Goal: Navigation & Orientation: Find specific page/section

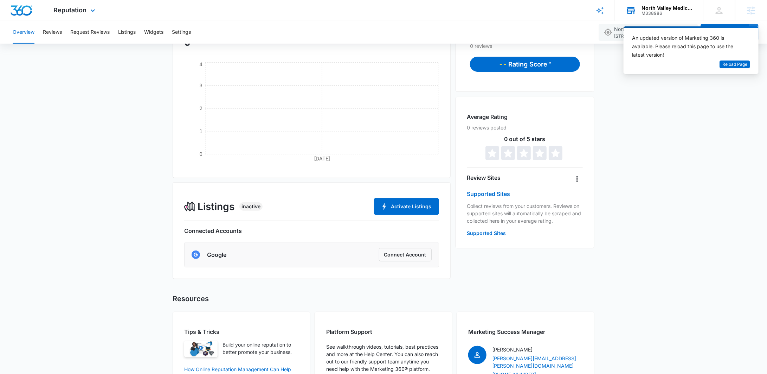
click at [652, 6] on div "North Valley Medical Group" at bounding box center [666, 8] width 51 height 6
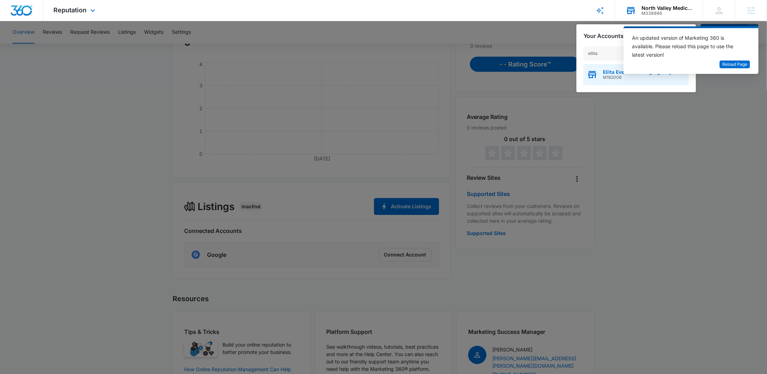
type input "elilta"
click at [599, 81] on div "Elilta Events Staffing Agency LLC M182006" at bounding box center [635, 74] width 105 height 21
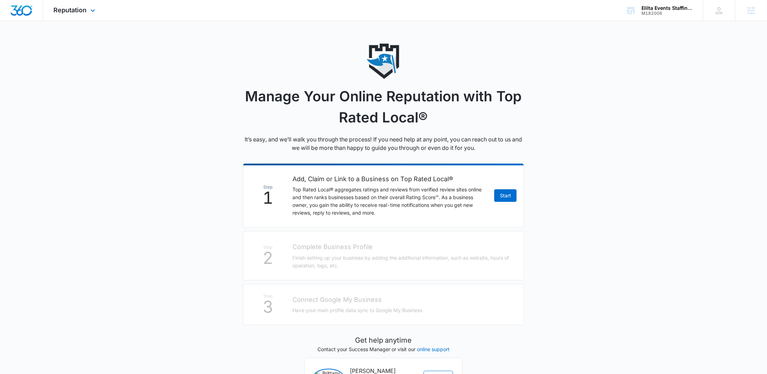
click at [98, 12] on div "Reputation Apps Reputation Websites Forms CRM Email Social Payments POS Content…" at bounding box center [75, 10] width 64 height 21
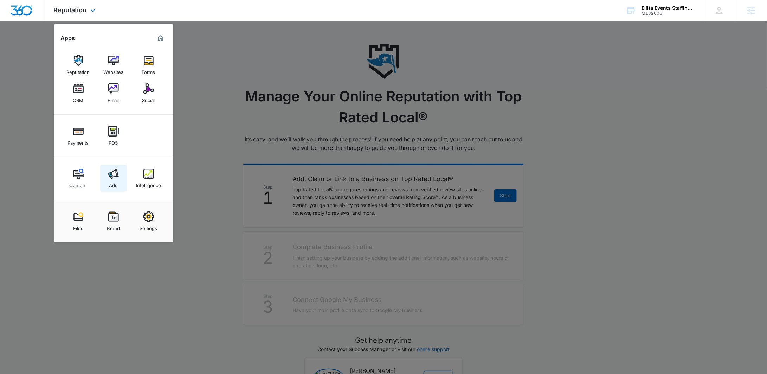
click at [114, 180] on div "Ads" at bounding box center [113, 183] width 8 height 9
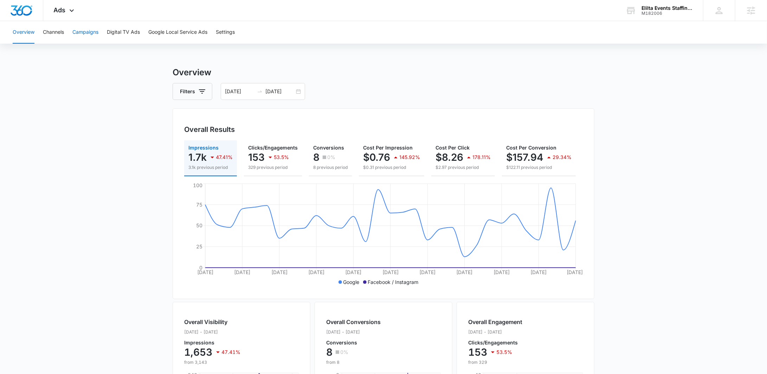
click at [83, 37] on button "Campaigns" at bounding box center [85, 32] width 26 height 22
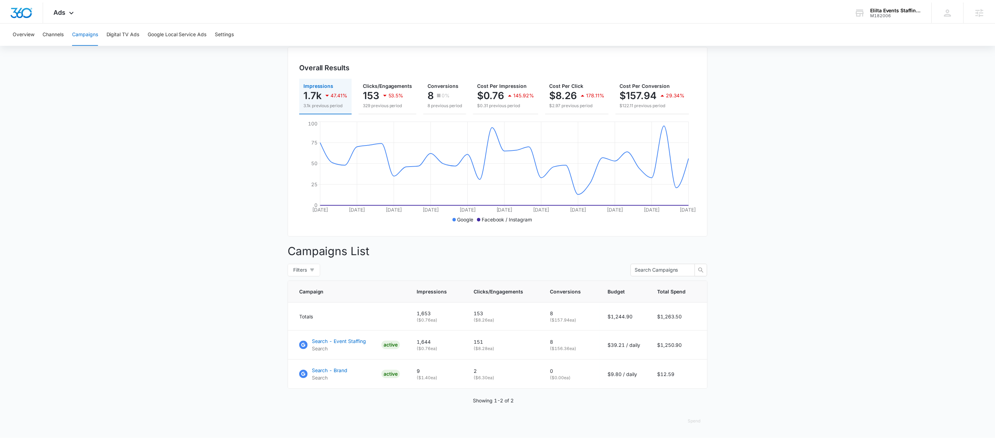
scroll to position [70, 0]
click at [775, 11] on div "M182006" at bounding box center [894, 13] width 51 height 5
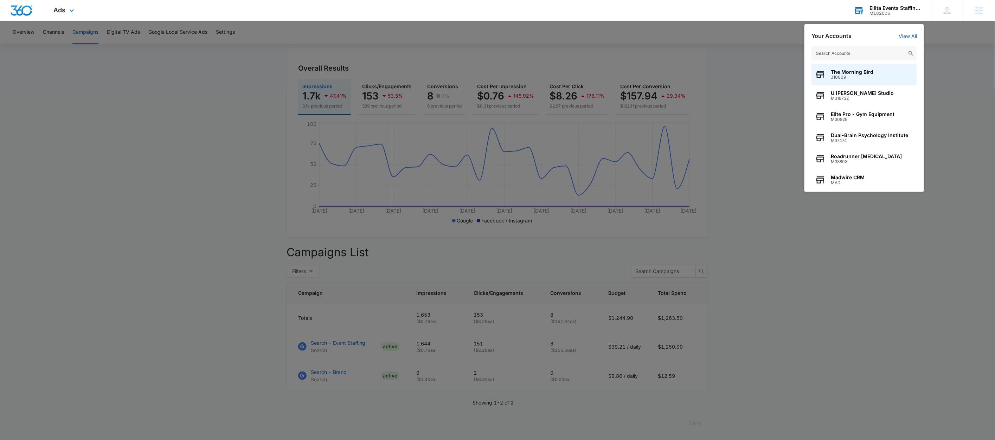
click at [775, 59] on input "text" at bounding box center [863, 53] width 105 height 14
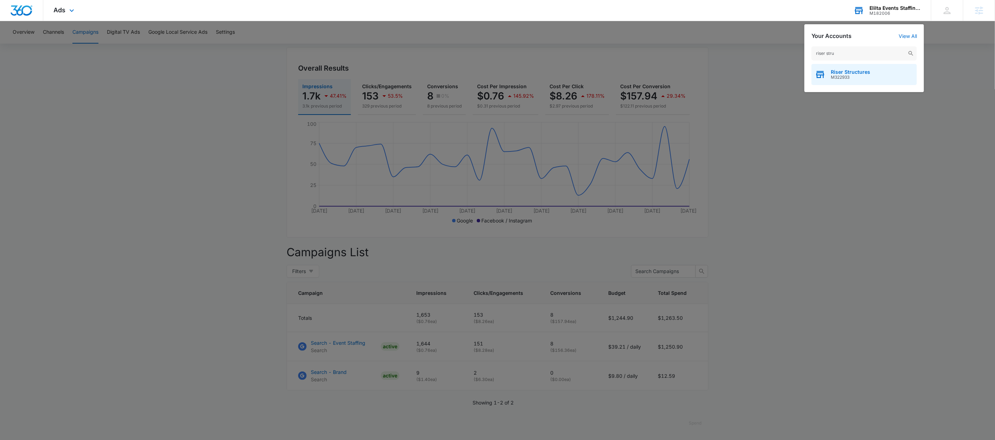
type input "riser stru"
click at [775, 70] on span "Riser Structures" at bounding box center [850, 72] width 39 height 6
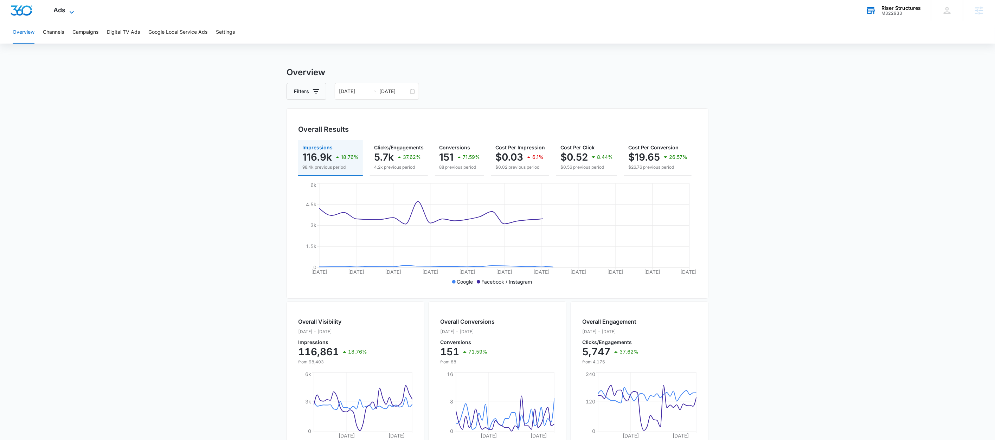
click at [69, 7] on div "Ads Apps Reputation Websites Forms CRM Email Social Shop Payments POS Content A…" at bounding box center [64, 10] width 43 height 21
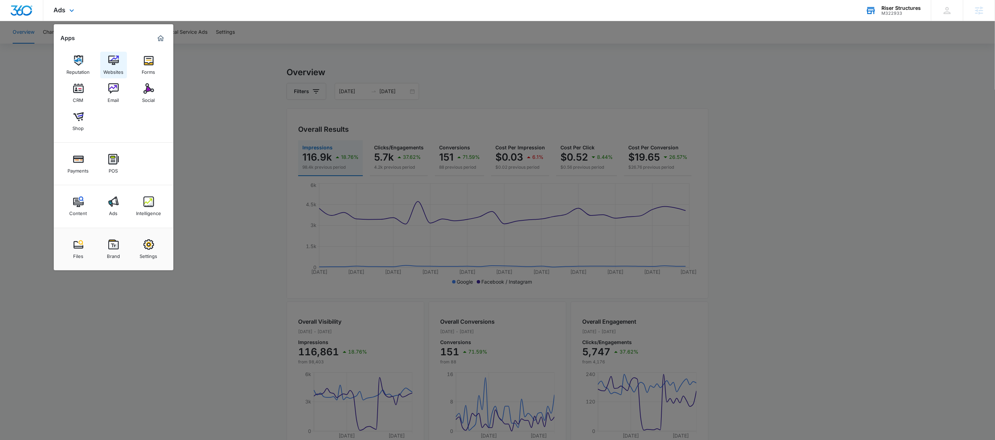
click at [112, 64] on img at bounding box center [113, 60] width 11 height 11
